Goal: Transaction & Acquisition: Purchase product/service

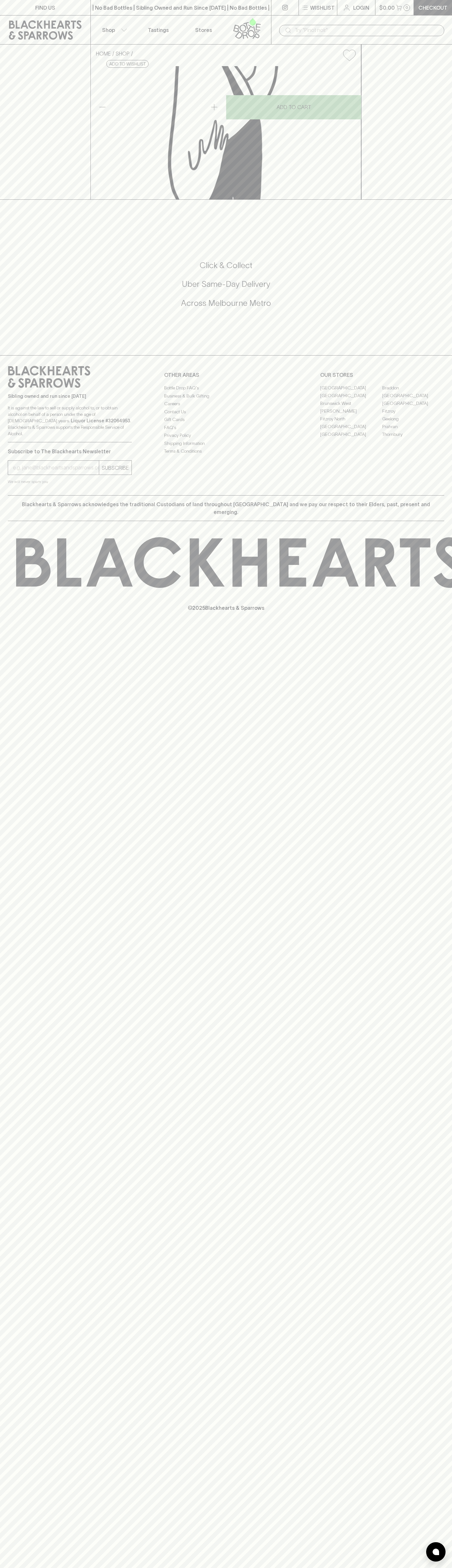
click at [271, 18] on div "​" at bounding box center [361, 30] width 181 height 29
click at [426, 200] on div "HOME SHOP Fonseca Late Bottled Vintage 2018 750ml $66.00 Add to wishlist 10% di…" at bounding box center [226, 122] width 452 height 155
click at [434, 1567] on html "FIND US | No Bad Bottles | Sibling Owned and Run Since 2006 | No Bad Bottles | …" at bounding box center [226, 784] width 452 height 1568
click at [14, 200] on div "HOME SHOP Fonseca Late Bottled Vintage 2018 750ml $66.00 Add to wishlist 10% di…" at bounding box center [226, 122] width 452 height 155
